Goal: Information Seeking & Learning: Learn about a topic

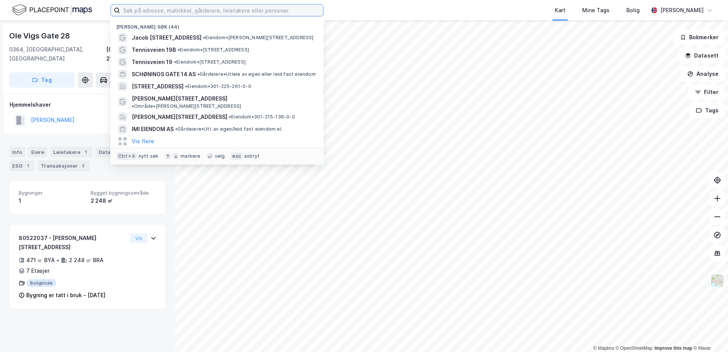
click at [249, 12] on input at bounding box center [221, 10] width 203 height 11
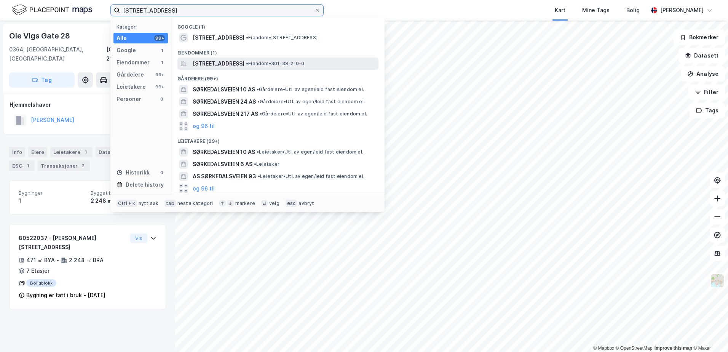
type input "[STREET_ADDRESS]"
click at [223, 62] on span "[STREET_ADDRESS]" at bounding box center [219, 63] width 52 height 9
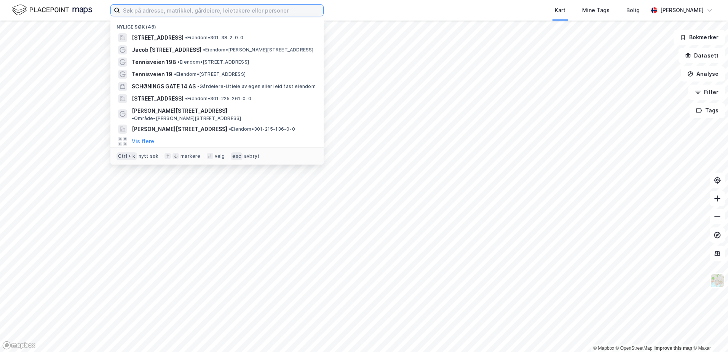
click at [288, 13] on input at bounding box center [221, 10] width 203 height 11
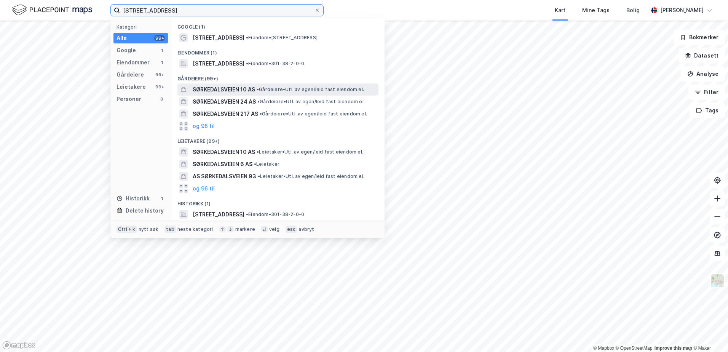
type input "[STREET_ADDRESS]"
click at [221, 90] on span "SØRKEDALSVEIEN 10 AS" at bounding box center [224, 89] width 62 height 9
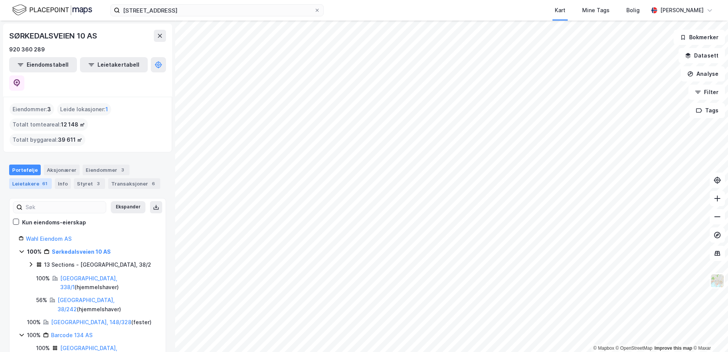
click at [26, 178] on div "Leietakere 61" at bounding box center [30, 183] width 43 height 11
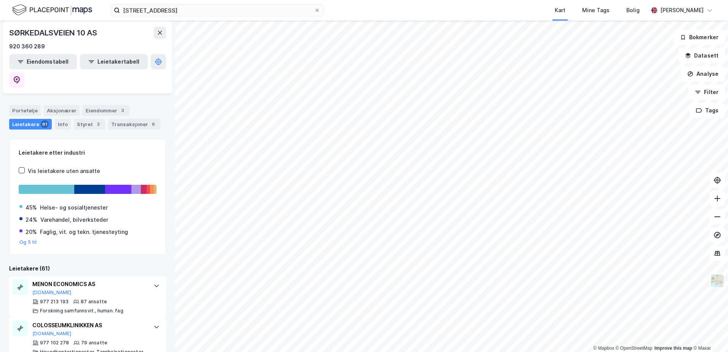
scroll to position [76, 0]
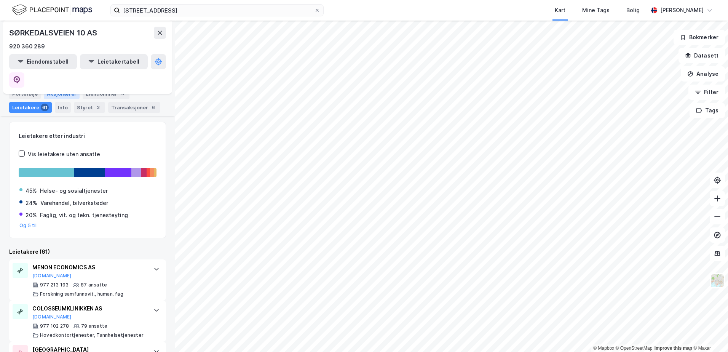
click at [49, 89] on div "Aksjonærer" at bounding box center [62, 93] width 36 height 11
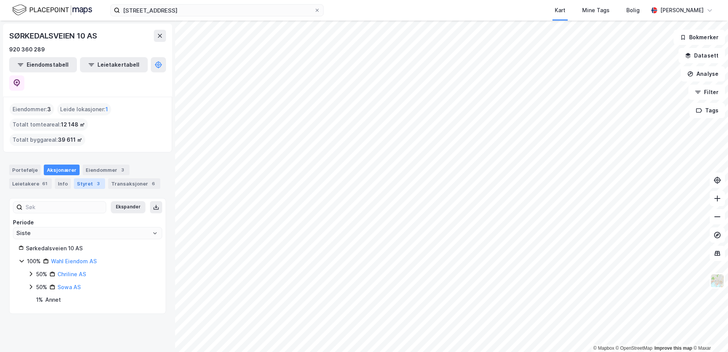
click at [87, 178] on div "Styret 3" at bounding box center [89, 183] width 31 height 11
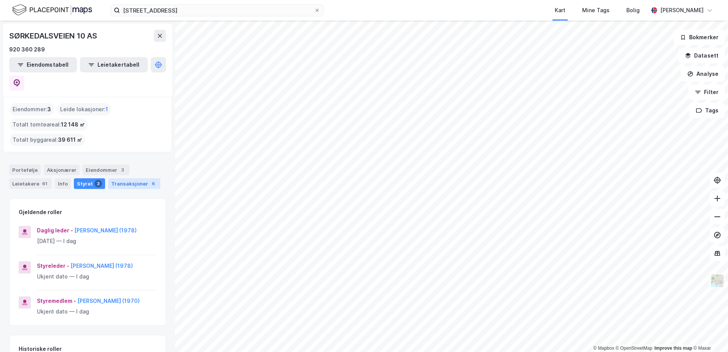
click at [124, 178] on div "Transaksjoner 6" at bounding box center [134, 183] width 52 height 11
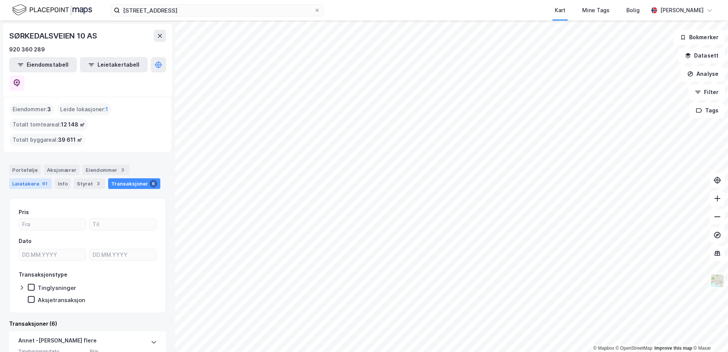
click at [25, 178] on div "Leietakere 61" at bounding box center [30, 183] width 43 height 11
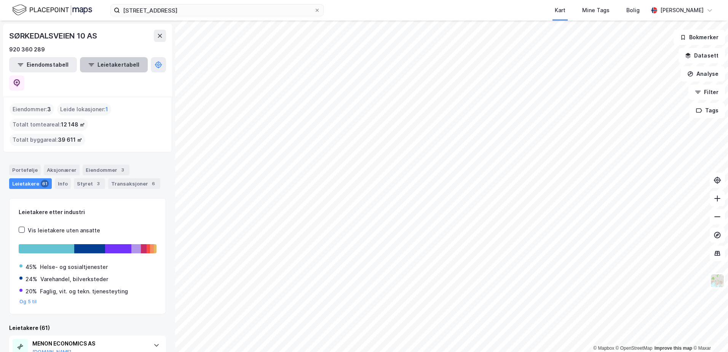
click at [109, 66] on button "Leietakertabell" at bounding box center [114, 64] width 68 height 15
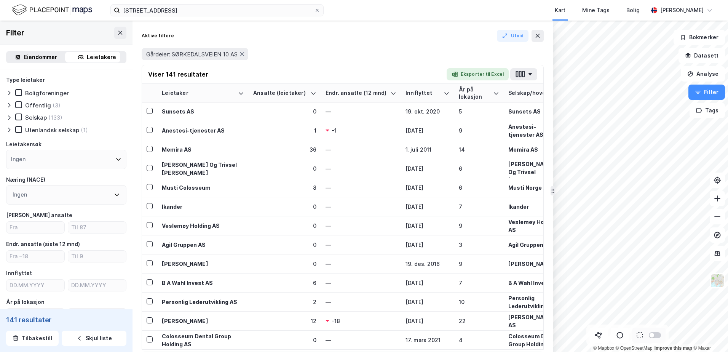
scroll to position [2443, 0]
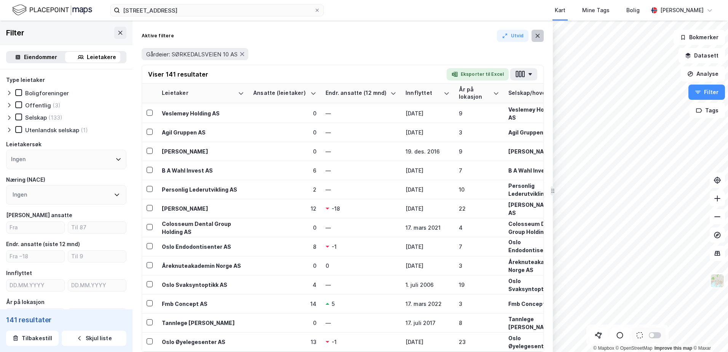
click at [542, 37] on button at bounding box center [538, 36] width 12 height 12
